Goal: Find contact information: Obtain details needed to contact an individual or organization

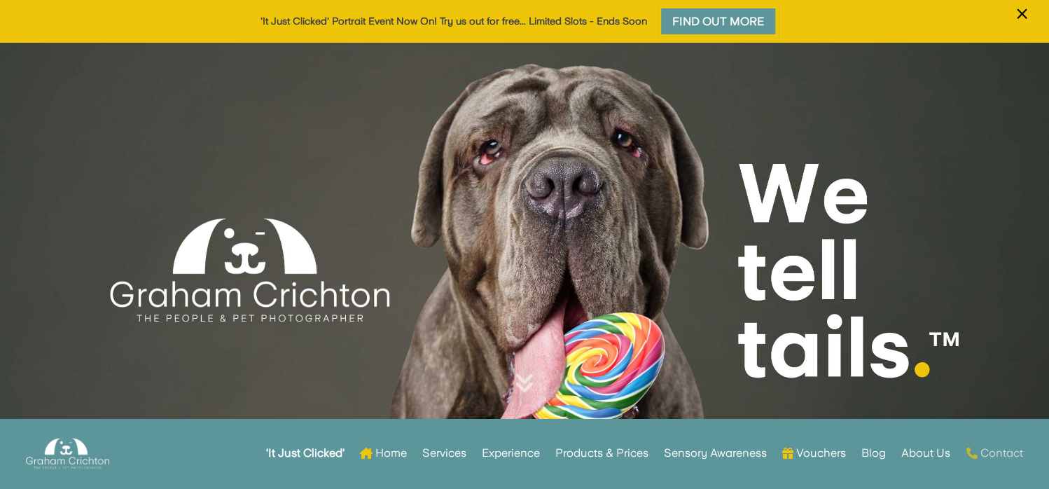
click at [1000, 452] on link "Contact" at bounding box center [994, 453] width 57 height 55
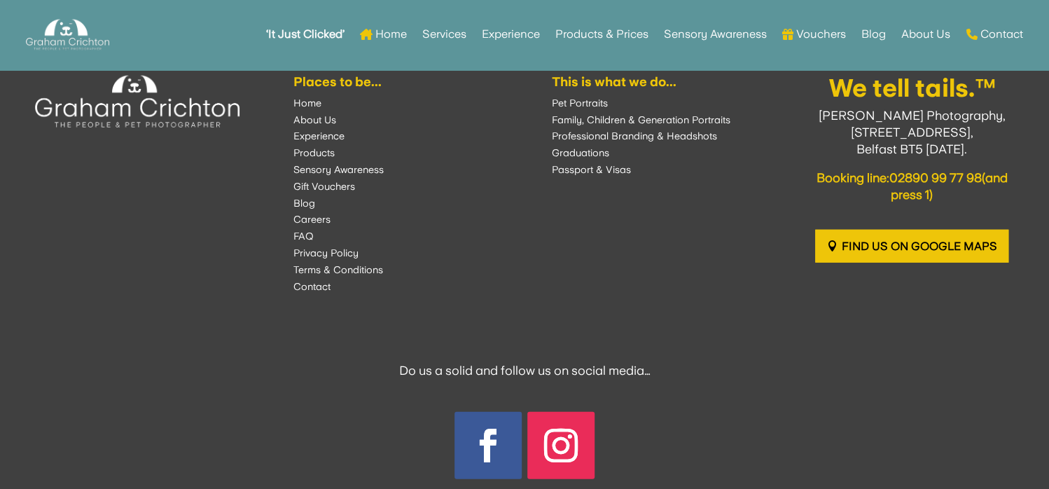
scroll to position [1932, 0]
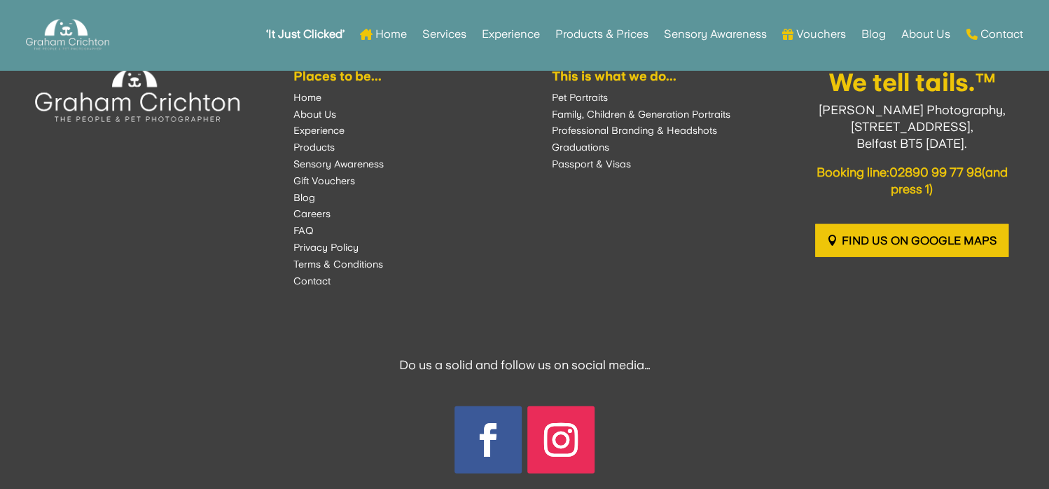
click at [340, 253] on font "Privacy Policy" at bounding box center [325, 247] width 65 height 11
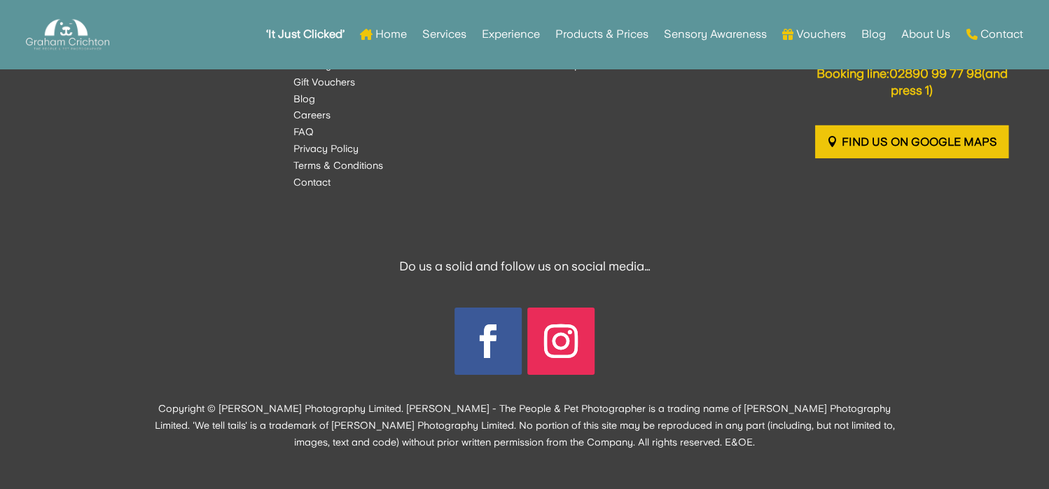
scroll to position [2448, 0]
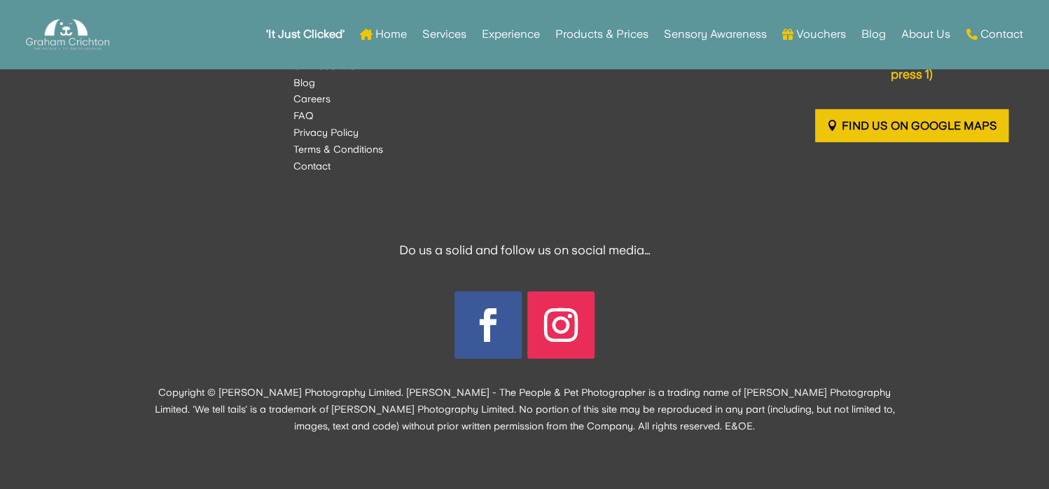
click at [319, 151] on font "Terms & Conditions" at bounding box center [338, 149] width 90 height 11
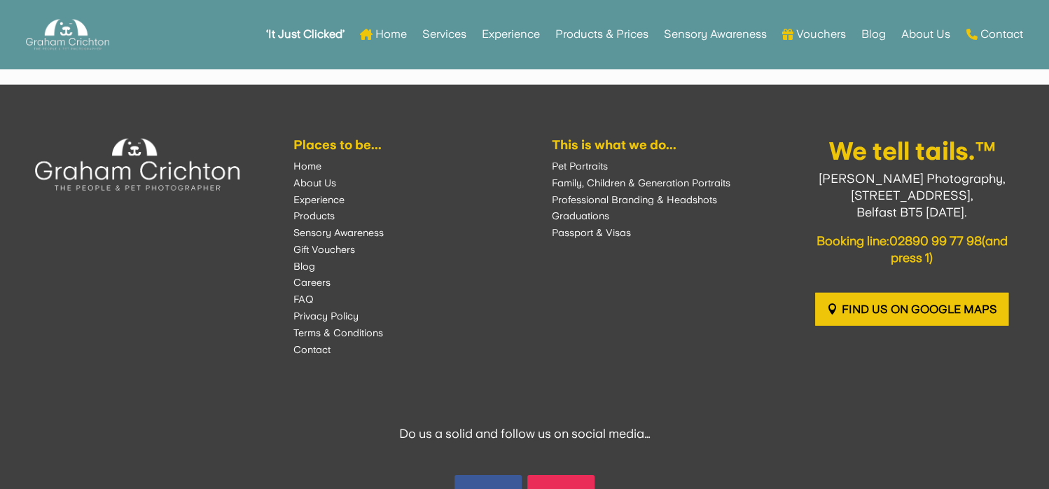
scroll to position [4971, 0]
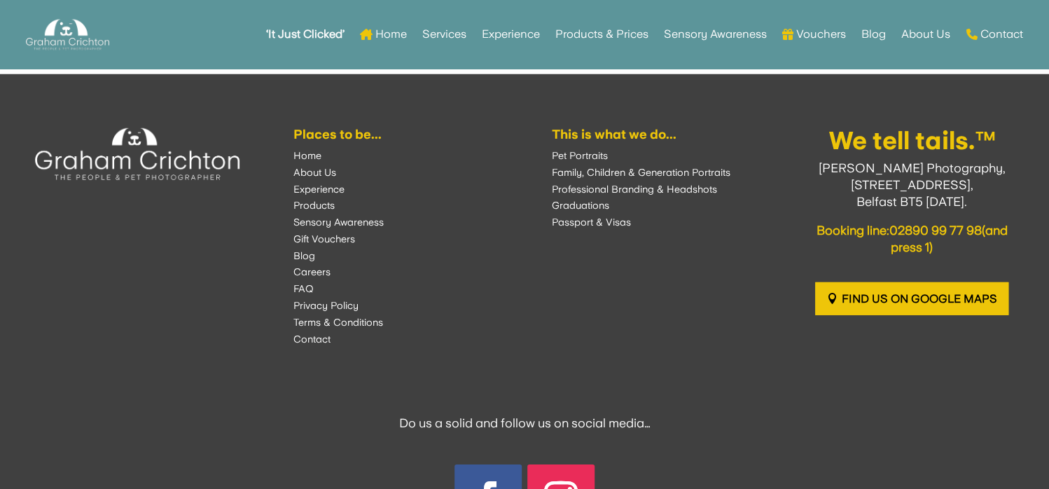
click at [316, 337] on font "Contact" at bounding box center [311, 338] width 37 height 11
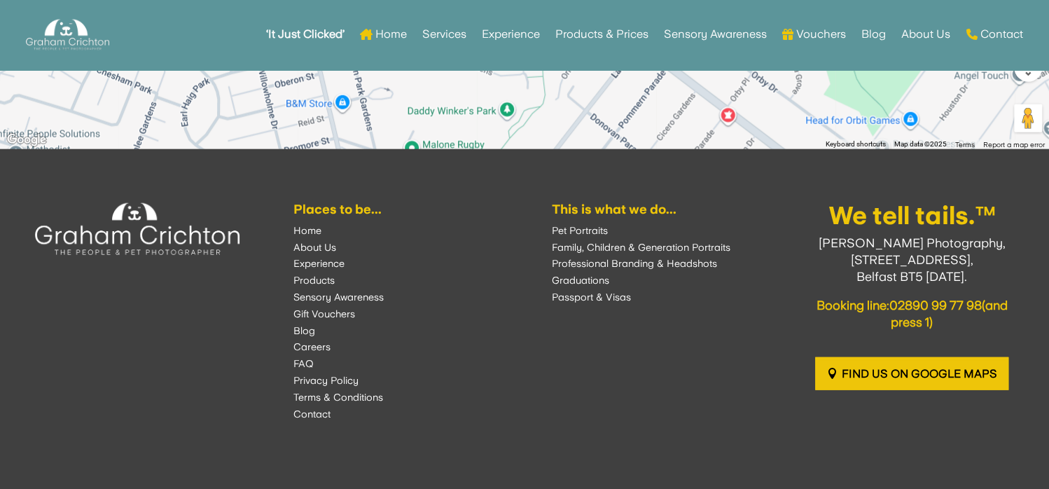
scroll to position [1821, 0]
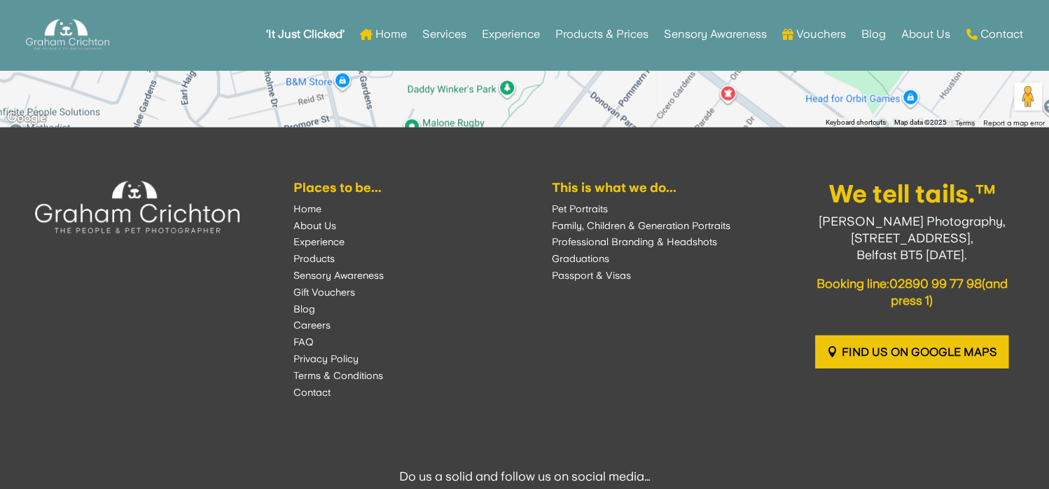
click at [344, 364] on font "Privacy Policy" at bounding box center [325, 358] width 65 height 11
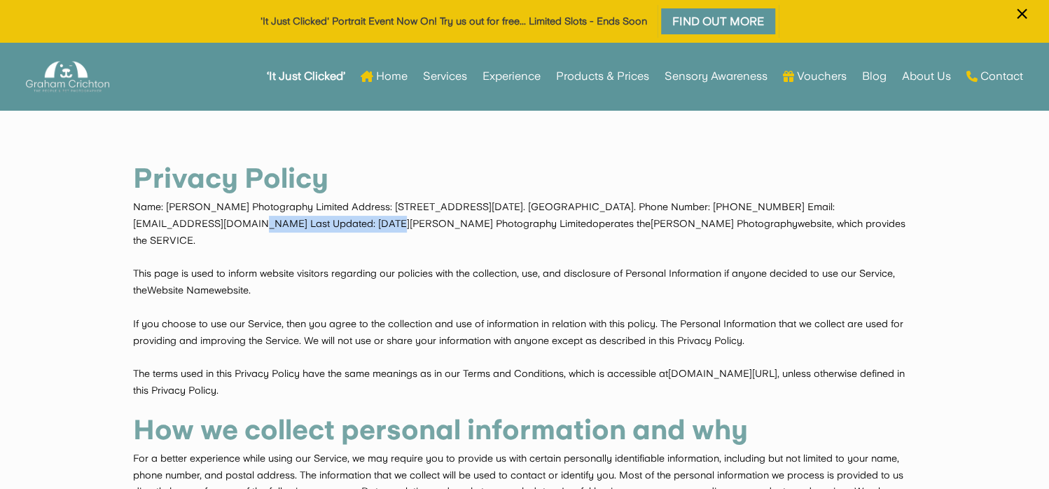
drag, startPoint x: 271, startPoint y: 223, endPoint x: 134, endPoint y: 225, distance: 137.3
copy div "[EMAIL_ADDRESS][DOMAIN_NAME]"
